Goal: Check status: Check status

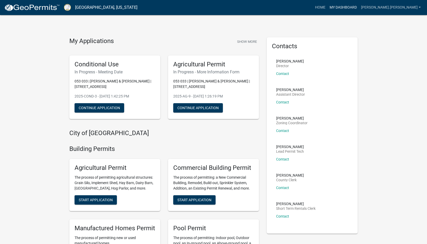
click at [357, 10] on link "My Dashboard" at bounding box center [343, 8] width 31 height 10
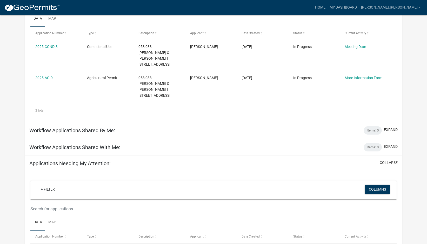
scroll to position [90, 0]
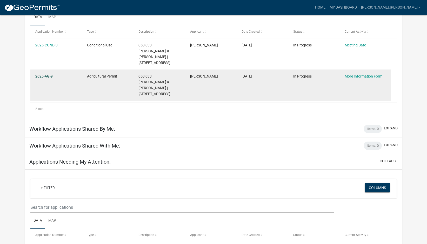
click at [52, 78] on link "2025-AG-9" at bounding box center [43, 76] width 17 height 4
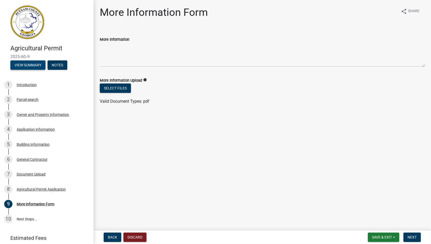
click at [41, 70] on button "View Summary" at bounding box center [27, 65] width 35 height 9
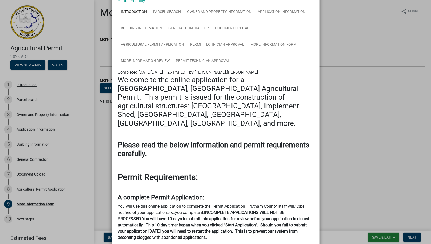
scroll to position [52, 0]
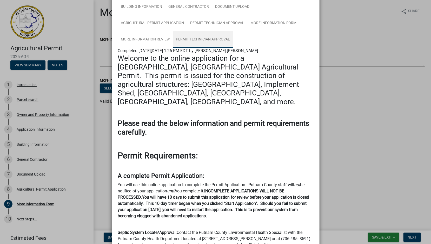
click at [233, 48] on link "Permit Technician Approval" at bounding box center [203, 39] width 60 height 17
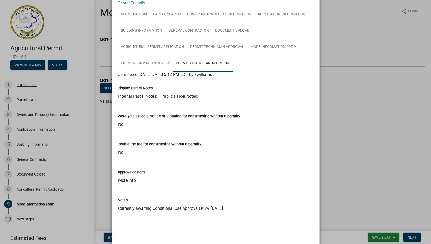
scroll to position [0, 0]
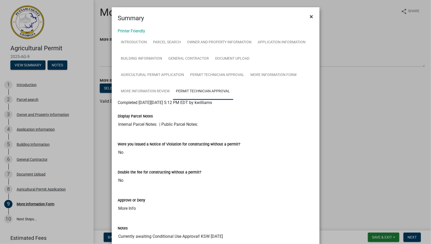
click at [310, 20] on span "×" at bounding box center [311, 16] width 3 height 7
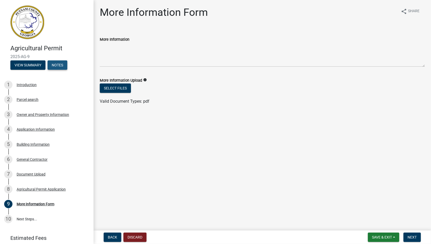
click at [48, 70] on button "Notes" at bounding box center [58, 65] width 20 height 9
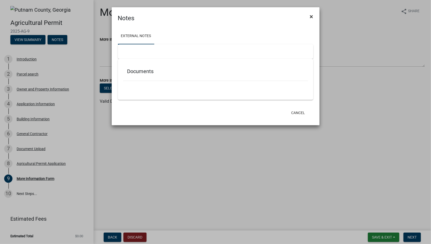
click at [310, 20] on span "×" at bounding box center [311, 16] width 3 height 7
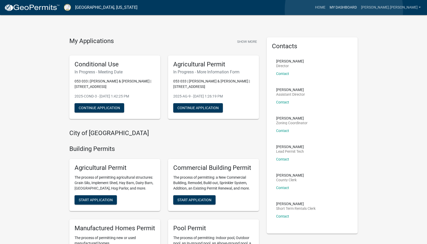
click at [344, 10] on link "My Dashboard" at bounding box center [343, 8] width 31 height 10
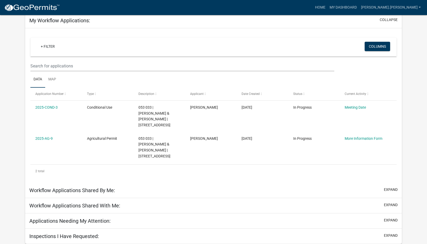
scroll to position [130, 0]
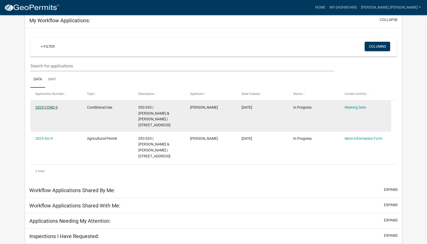
click at [56, 105] on link "2025-COND-3" at bounding box center [46, 107] width 22 height 4
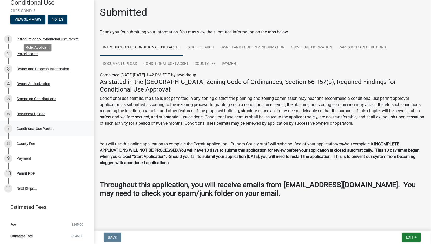
scroll to position [199, 0]
click at [30, 172] on div "Permit PDF" at bounding box center [26, 174] width 18 height 4
click at [35, 172] on div "Permit PDF" at bounding box center [26, 174] width 18 height 4
click at [83, 151] on link "9 Payment" at bounding box center [47, 158] width 94 height 15
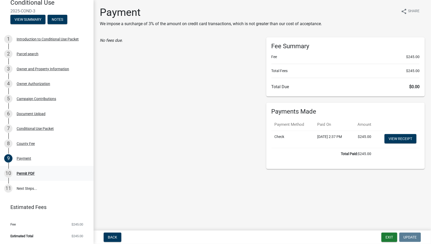
click at [12, 170] on div "10" at bounding box center [8, 174] width 8 height 8
click at [11, 170] on div "10" at bounding box center [8, 174] width 8 height 8
drag, startPoint x: 94, startPoint y: 118, endPoint x: 92, endPoint y: 97, distance: 20.6
click at [92, 97] on div "Conditional Use 2025-COND-3 View Summary Notes 1 Introduction to Conditional Us…" at bounding box center [215, 122] width 431 height 244
drag, startPoint x: 92, startPoint y: 97, endPoint x: 148, endPoint y: 94, distance: 56.0
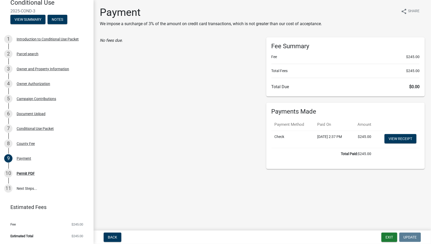
click at [150, 92] on div "No fees due." at bounding box center [179, 103] width 167 height 132
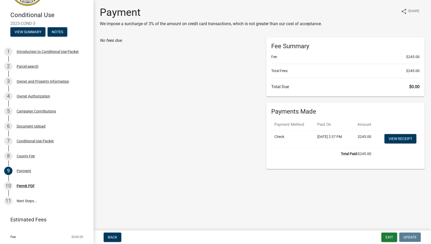
scroll to position [3, 0]
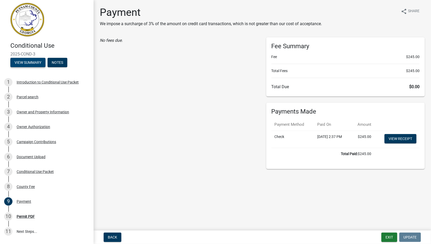
click at [45, 67] on button "View Summary" at bounding box center [27, 62] width 35 height 9
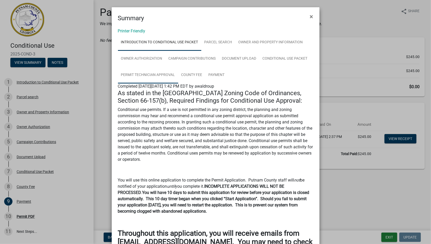
click at [178, 84] on link "Permit Technician Approval" at bounding box center [148, 75] width 60 height 17
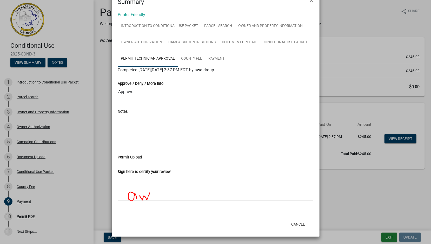
scroll to position [171, 0]
click at [142, 156] on label "Permit Upload" at bounding box center [130, 158] width 24 height 4
click at [32, 96] on ngb-modal-window "Summary × Printer Friendly Introduction to Conditional Use Packet Parcel search…" at bounding box center [215, 122] width 431 height 244
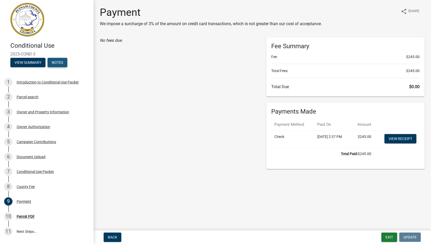
click at [48, 67] on button "Notes" at bounding box center [58, 62] width 20 height 9
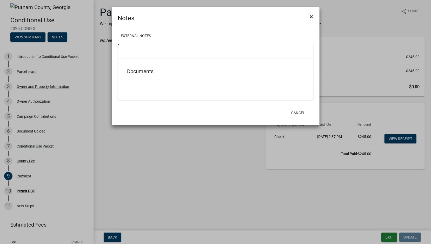
click at [310, 20] on span "×" at bounding box center [311, 16] width 3 height 7
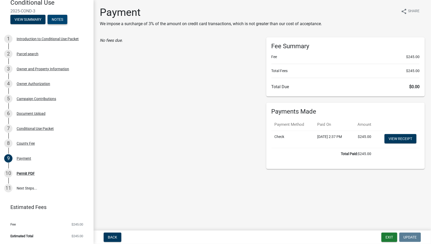
scroll to position [177, 0]
click at [35, 172] on div "Permit PDF" at bounding box center [26, 174] width 18 height 4
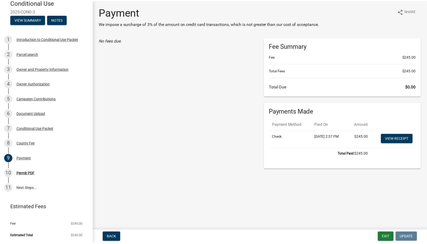
scroll to position [73, 0]
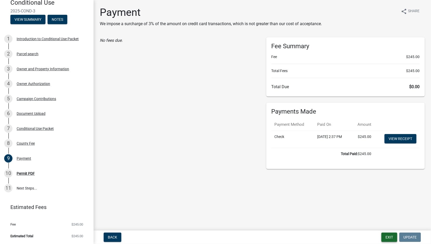
click at [381, 233] on button "Exit" at bounding box center [389, 237] width 16 height 9
